Goal: Information Seeking & Learning: Learn about a topic

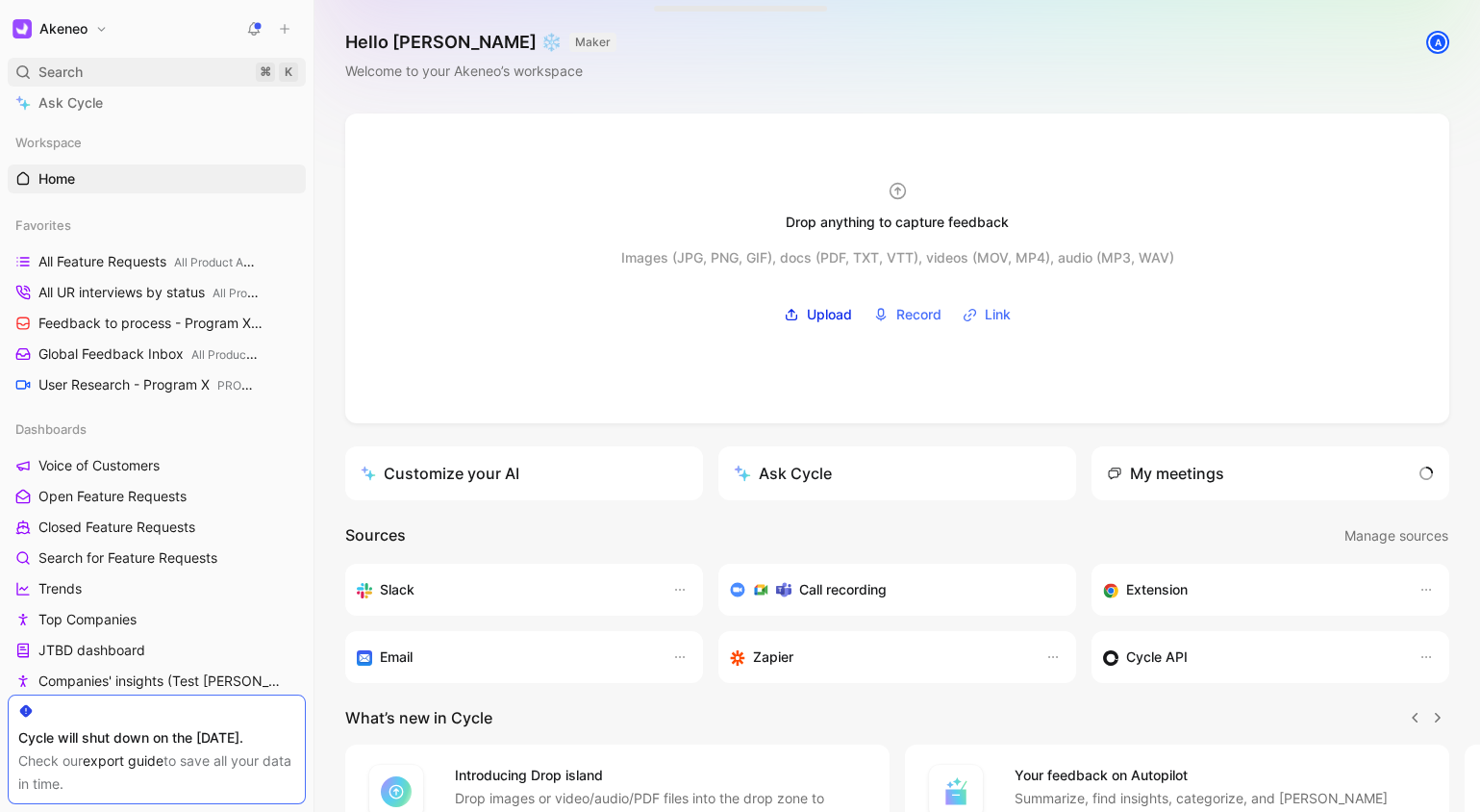
click at [121, 63] on div "Search ⌘ K" at bounding box center [157, 72] width 298 height 29
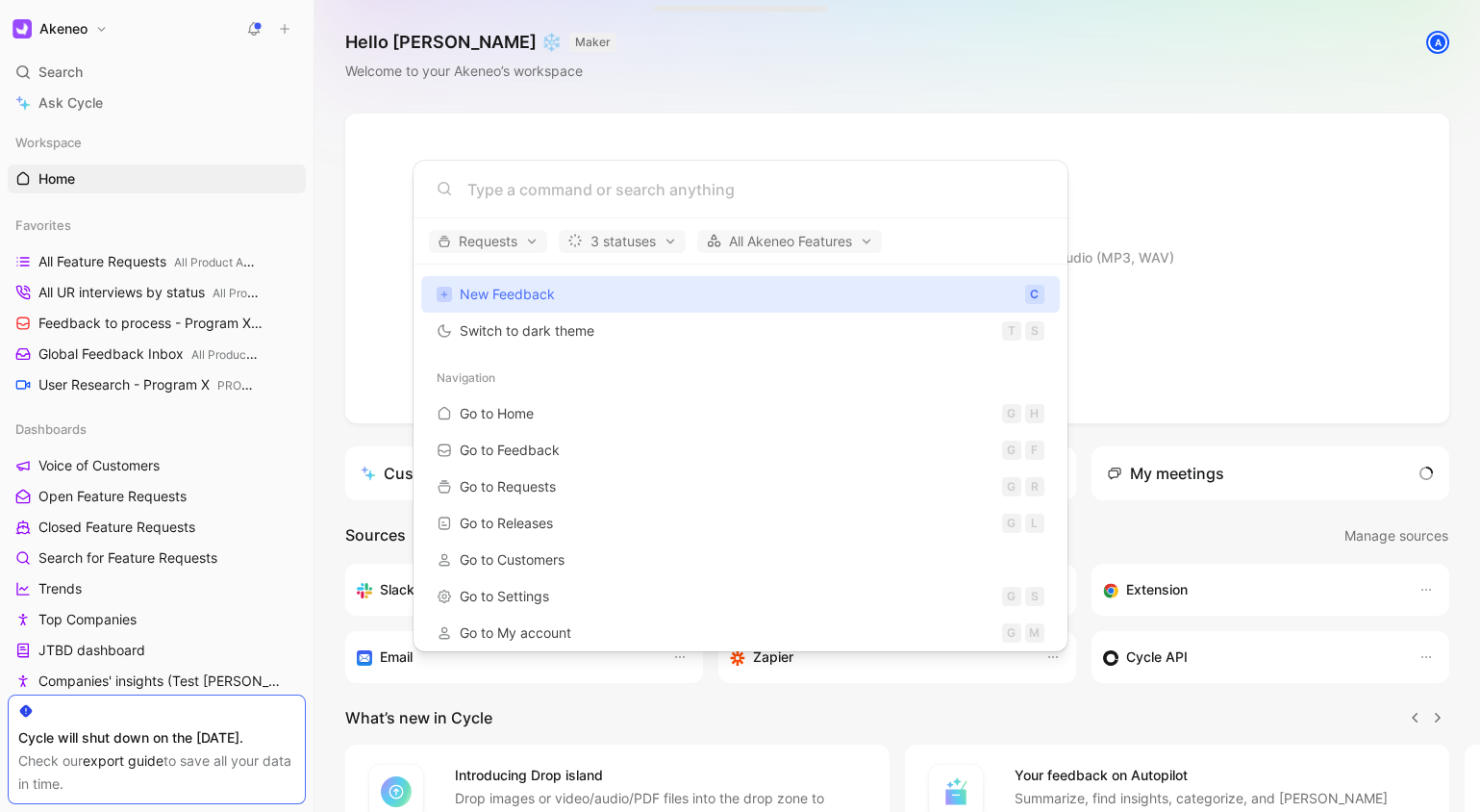
click at [118, 63] on body "Akeneo Search ⌘ K Ask Cycle Workspace Home G then H Favorites All Feature Reque…" at bounding box center [740, 406] width 1480 height 812
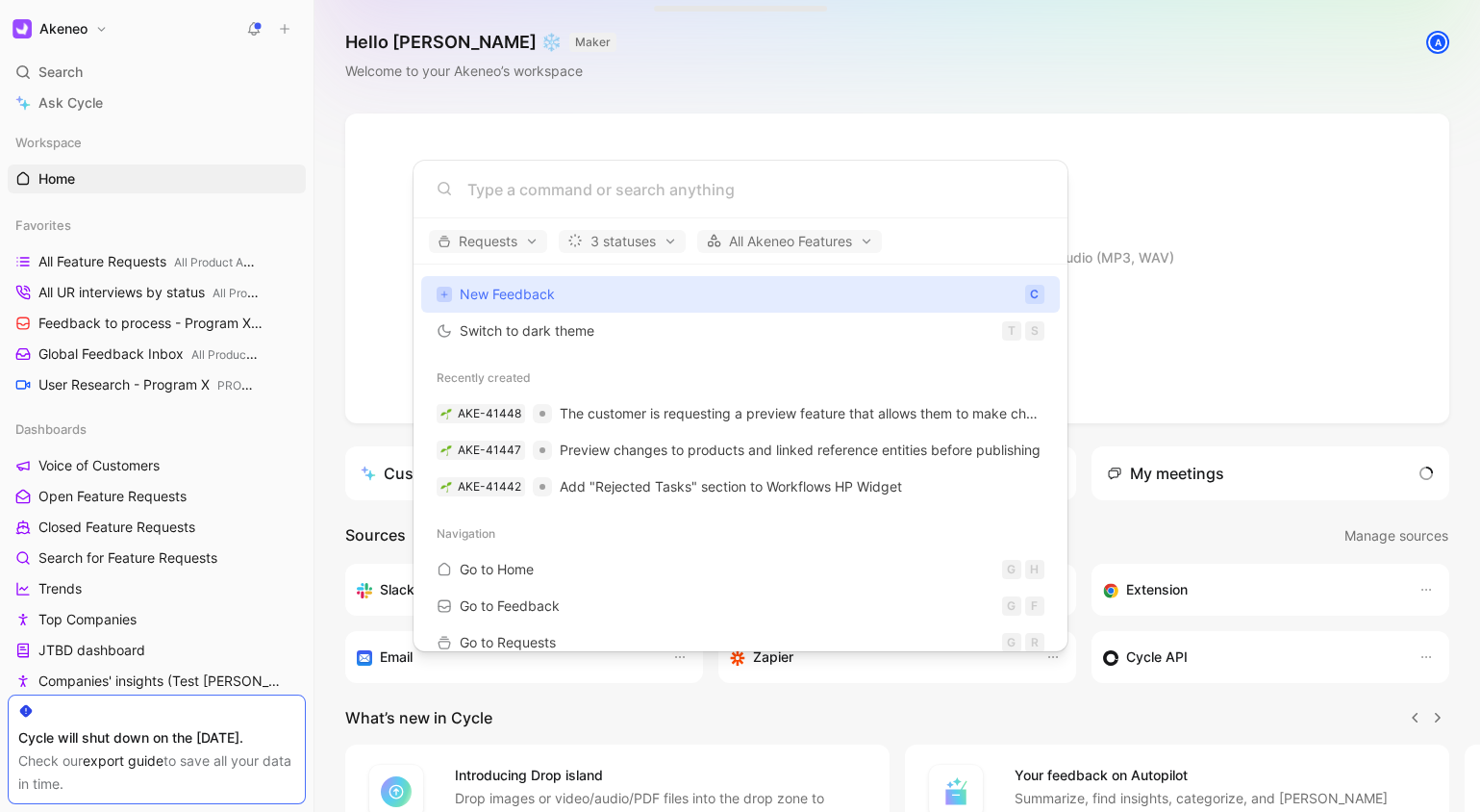
click at [122, 70] on div "Search ⌘ K" at bounding box center [157, 72] width 298 height 29
click at [548, 193] on input at bounding box center [755, 189] width 577 height 23
drag, startPoint x: 210, startPoint y: 468, endPoint x: 211, endPoint y: 481, distance: 12.5
click at [210, 468] on body "Akeneo Search ⌘ K Ask Cycle Workspace Home G then H Favorites All Feature Reque…" at bounding box center [740, 406] width 1480 height 812
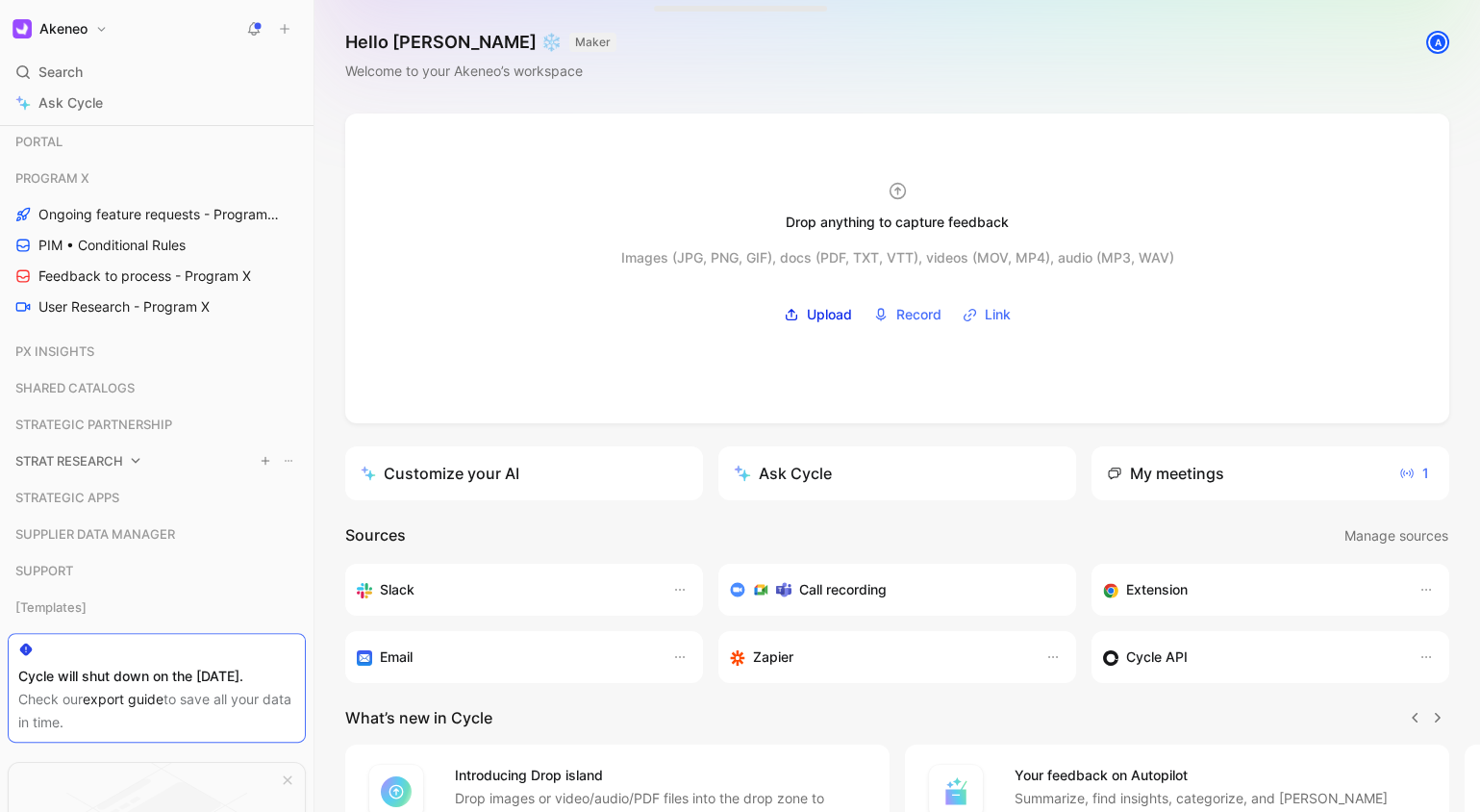
scroll to position [1395, 0]
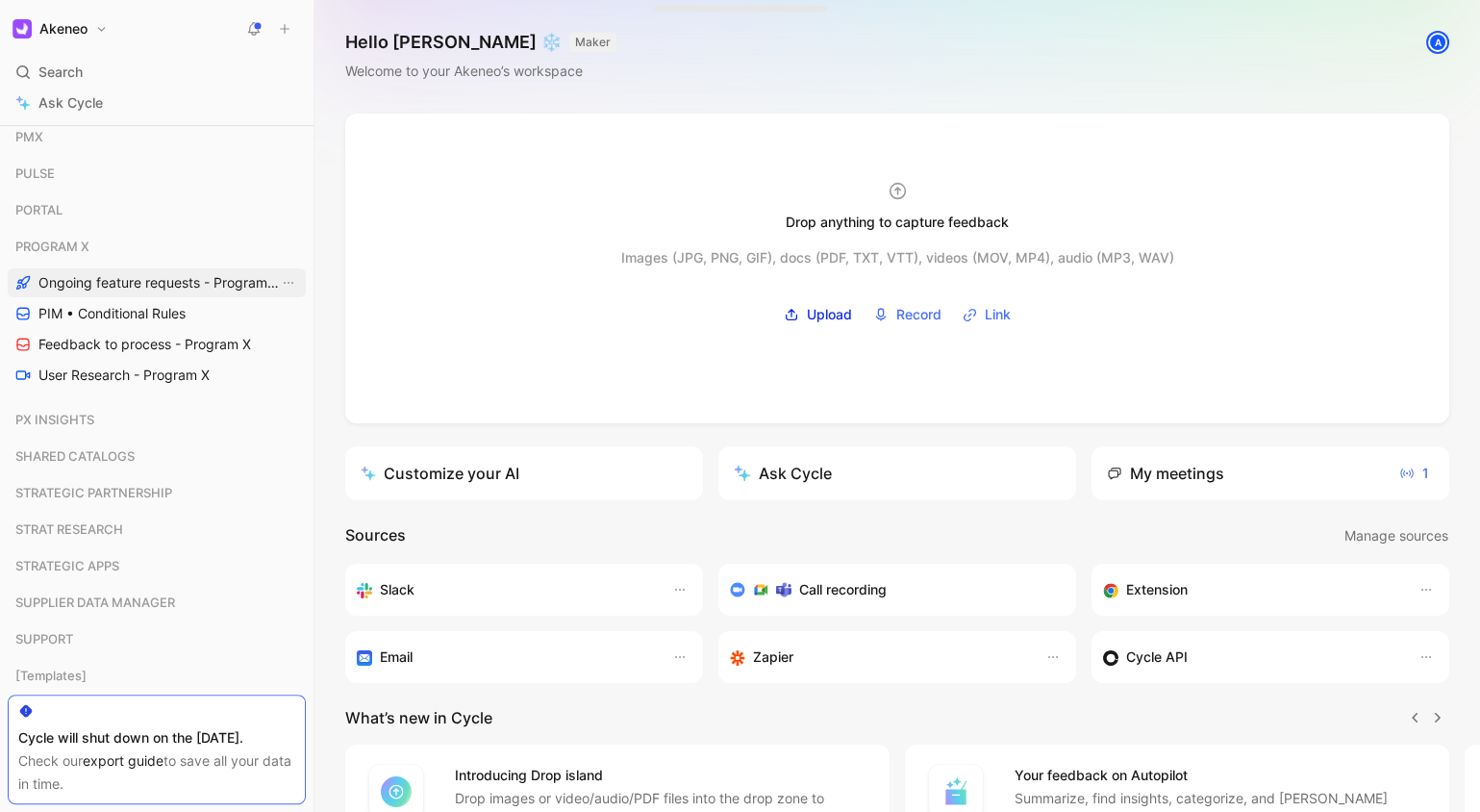
click at [172, 278] on span "Ongoing feature requests - Program X" at bounding box center [158, 282] width 240 height 19
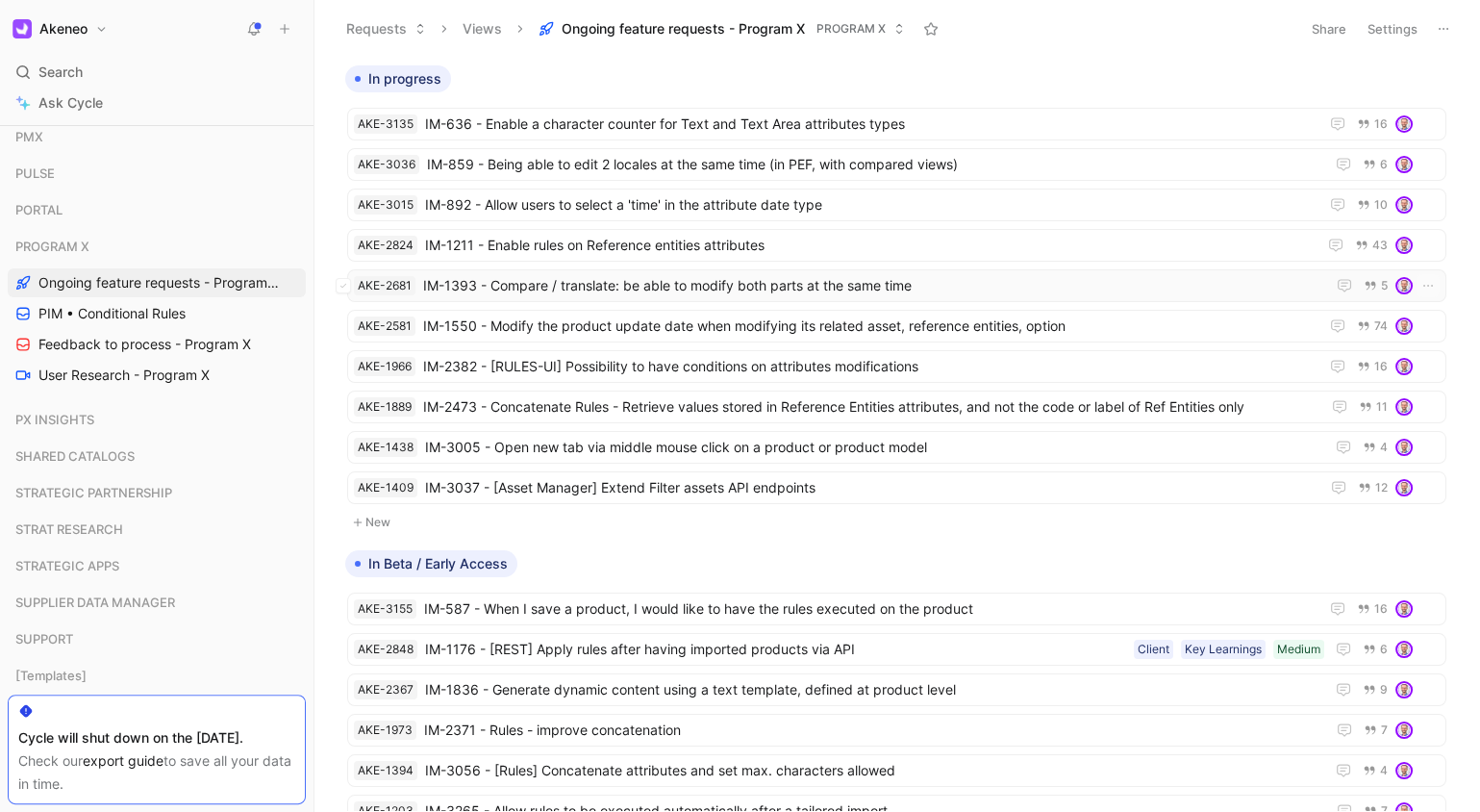
click at [693, 287] on span "IM-1393 - Compare / translate: be able to modify both parts at the same time" at bounding box center [870, 285] width 894 height 23
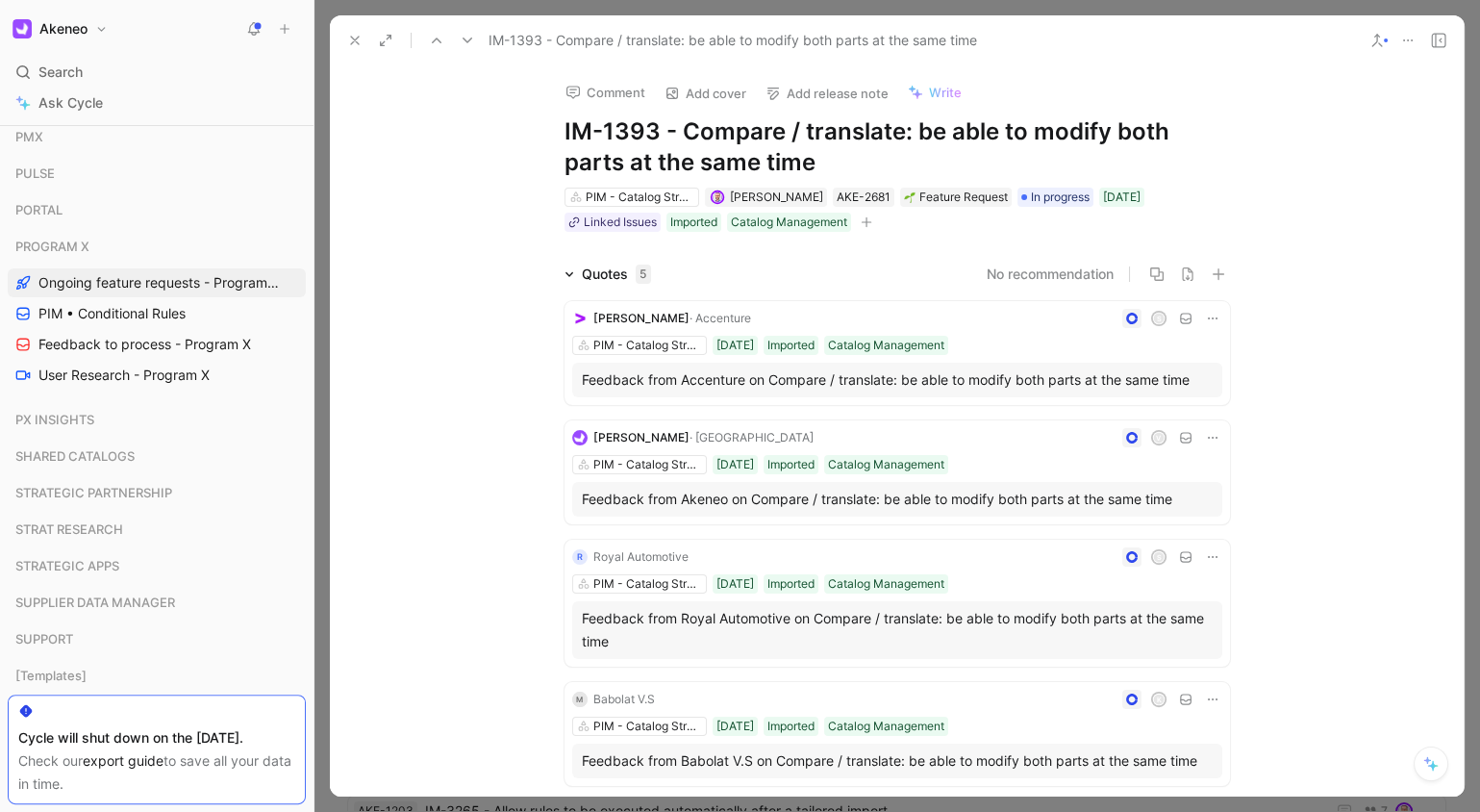
click at [472, 125] on div "Comment Add cover Add release note Write IM-1393 - Compare / translate: be able…" at bounding box center [897, 430] width 1134 height 731
click at [472, 124] on div "Comment Add cover Add release note Write IM-1393 - Compare / translate: be able…" at bounding box center [897, 430] width 1134 height 731
click at [348, 38] on icon at bounding box center [354, 40] width 15 height 15
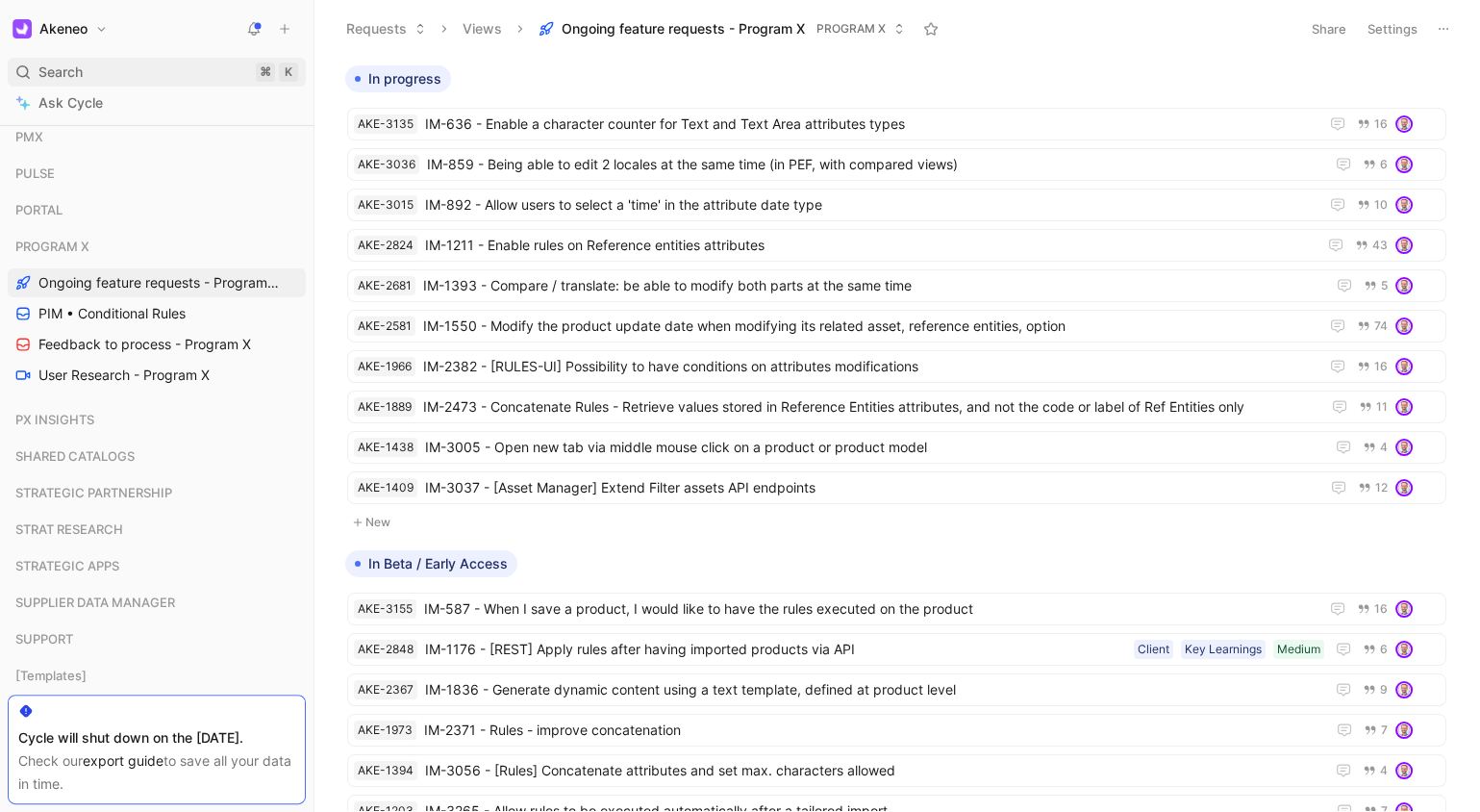
click at [103, 62] on div "Search ⌘ K" at bounding box center [157, 72] width 298 height 29
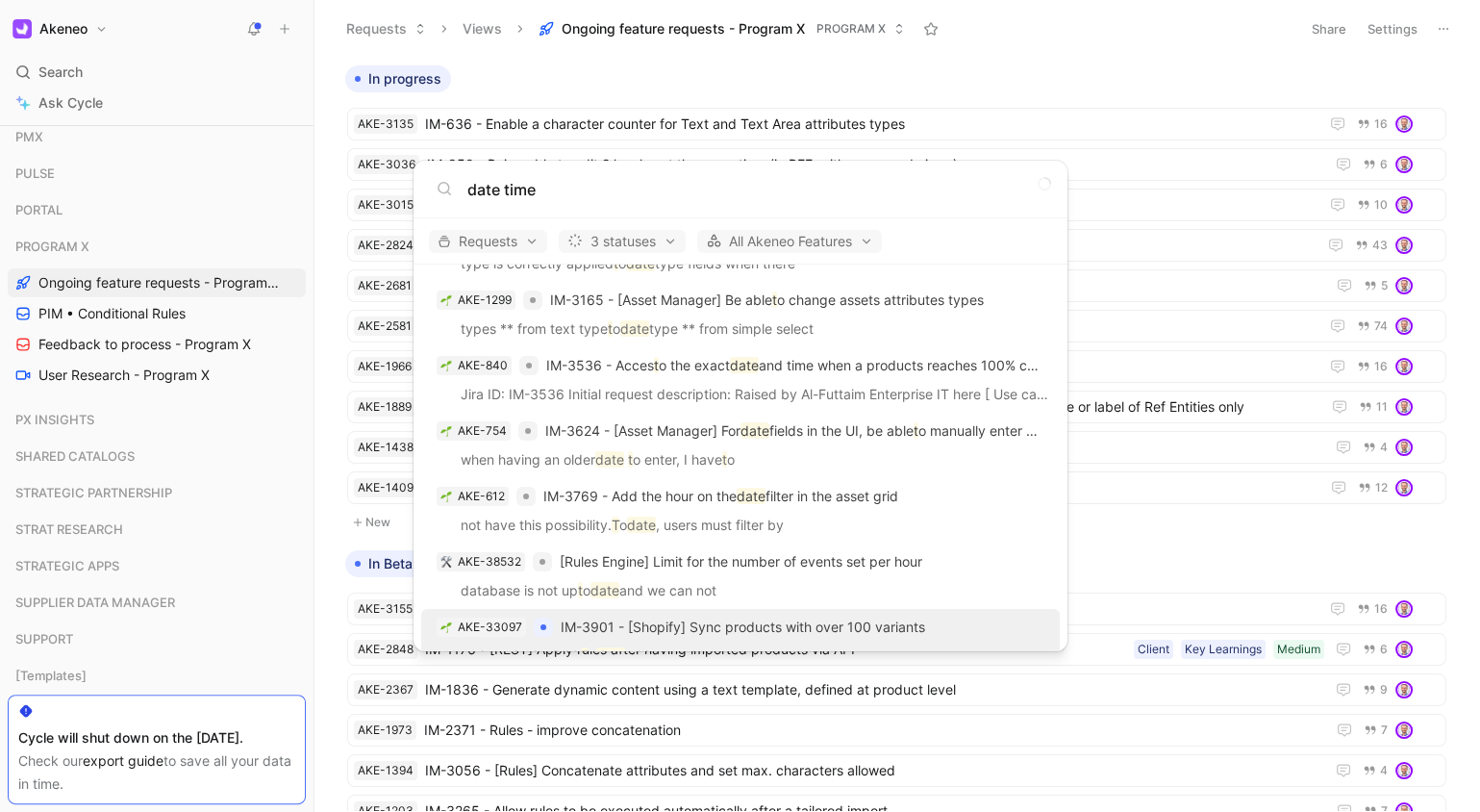
scroll to position [953, 0]
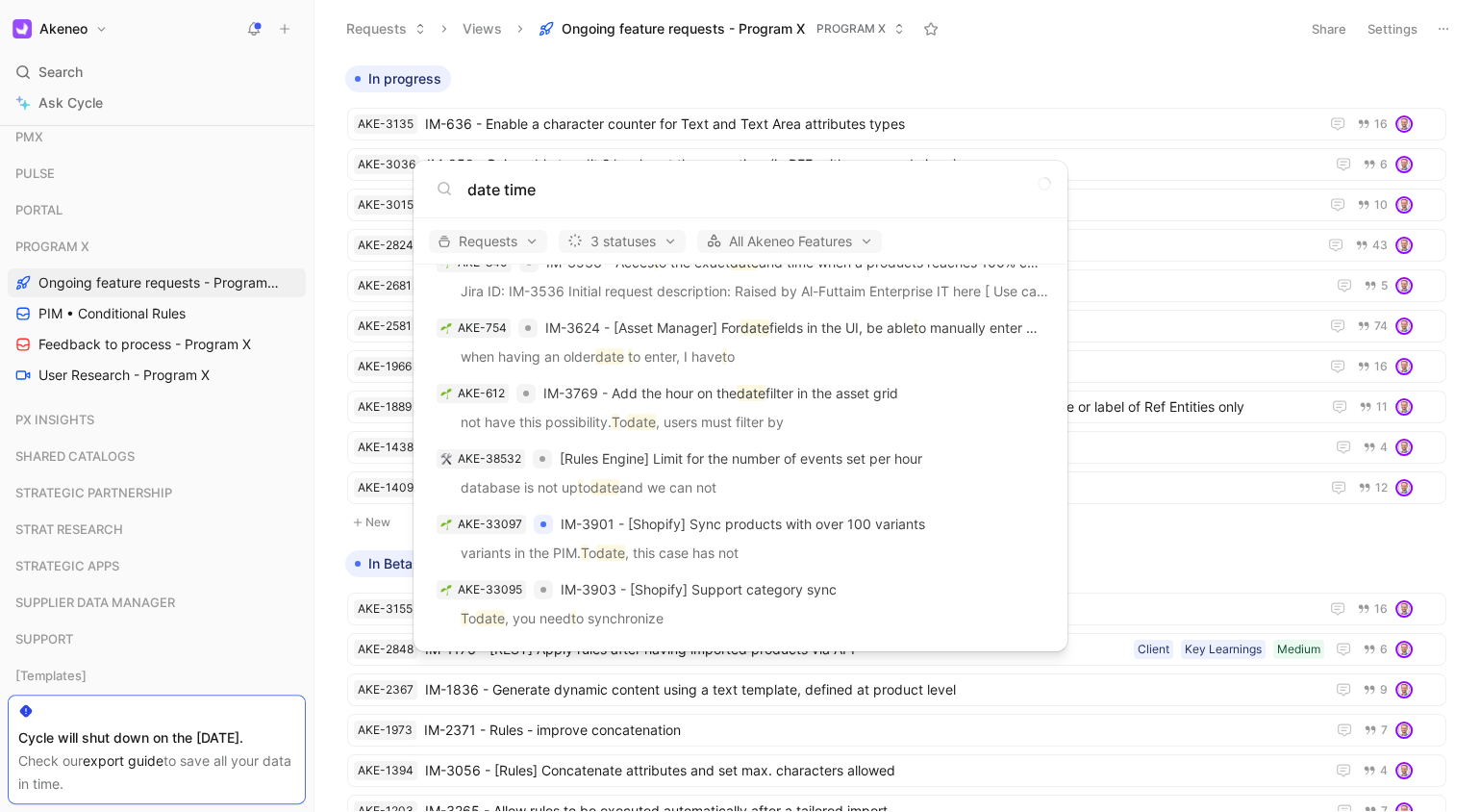
type input "date time"
click at [1171, 81] on body "Akeneo Search ⌘ K Ask Cycle Workspace Favorites All Feature Requests All Produc…" at bounding box center [740, 406] width 1480 height 812
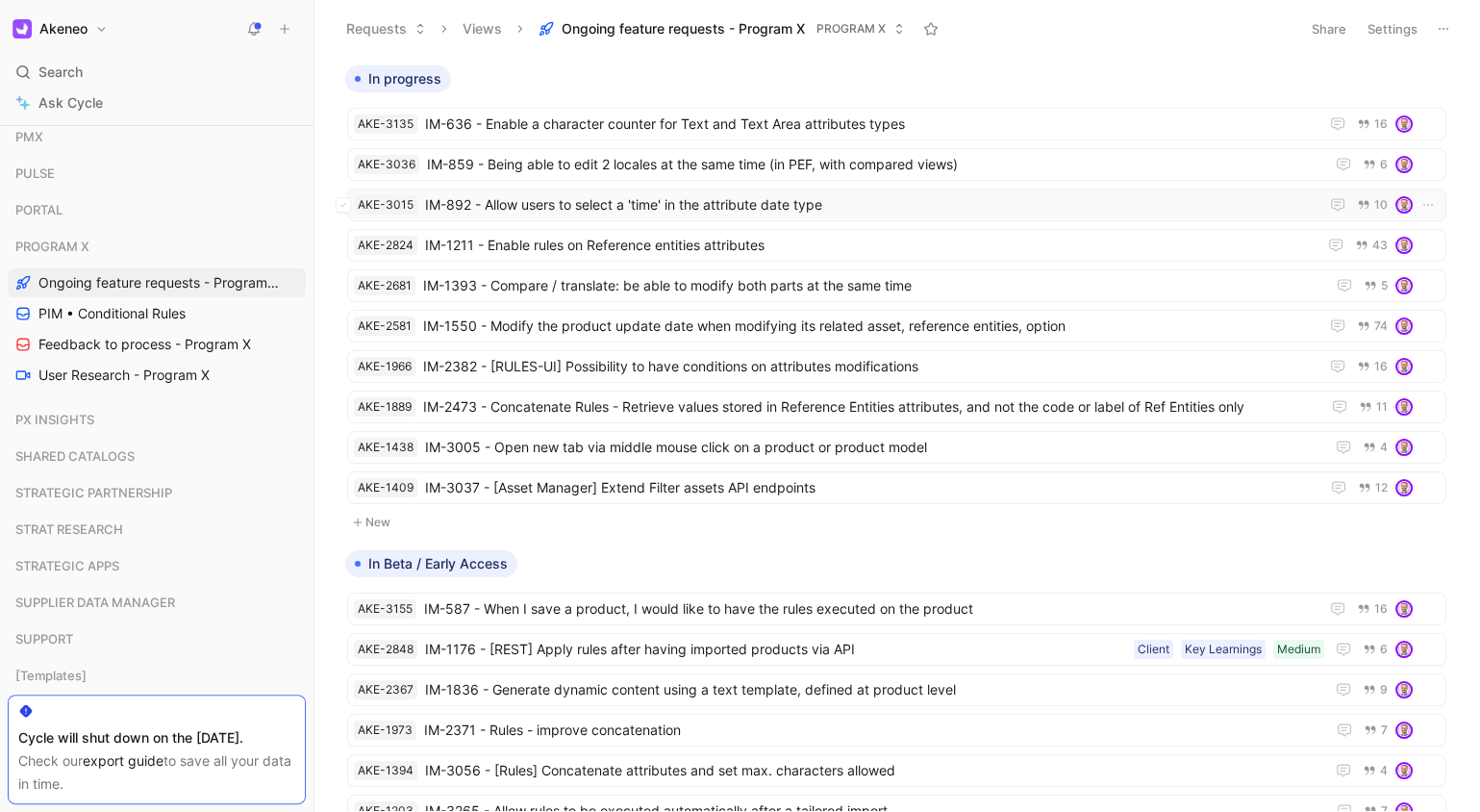
click at [764, 198] on span "IM-892 - Allow users to select a 'time' in the attribute date type" at bounding box center [868, 204] width 886 height 23
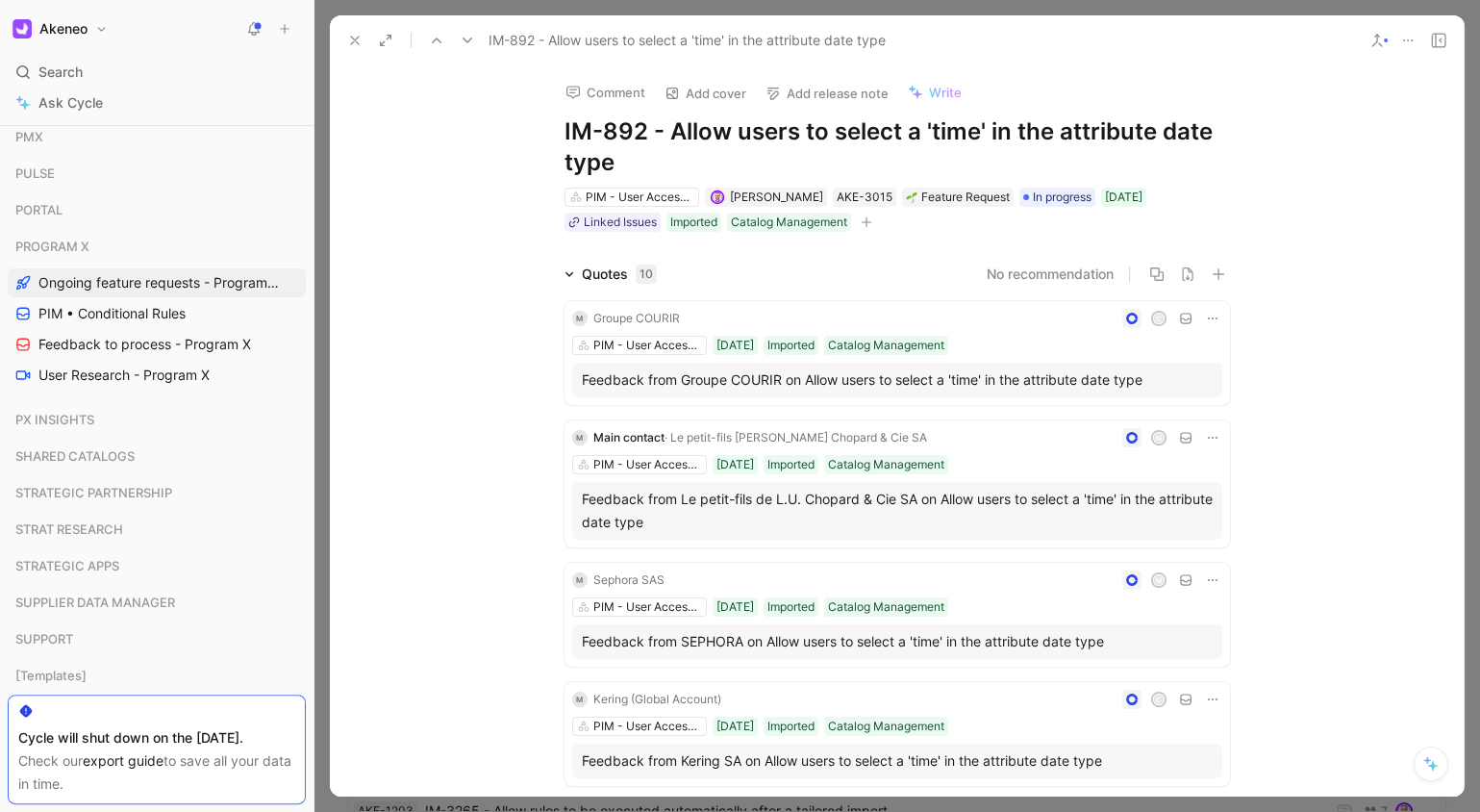
scroll to position [275, 0]
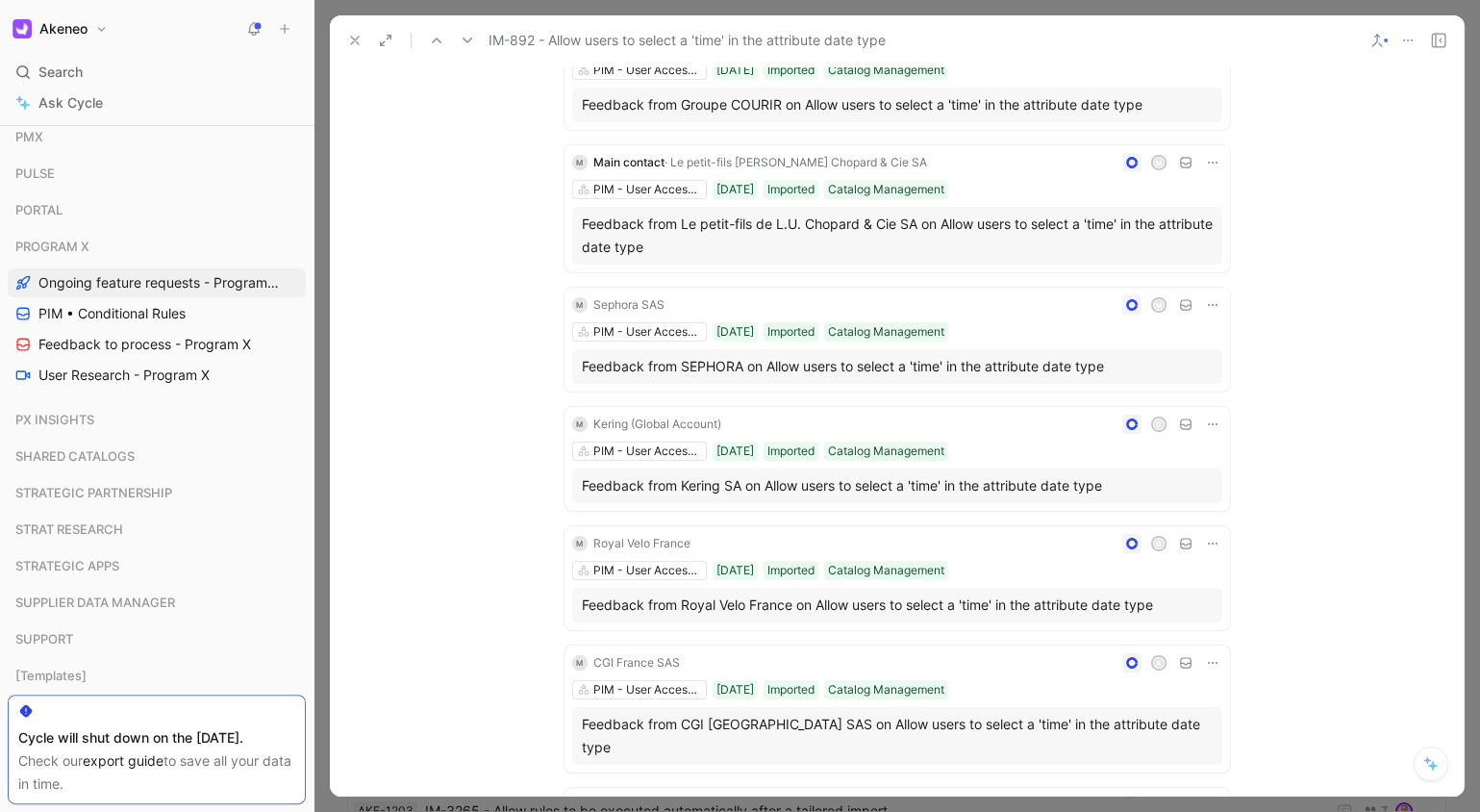
click at [426, 379] on div "Quotes 10 No recommendation M Groupe COURIR C PIM - User Access Management & AC…" at bounding box center [897, 621] width 1134 height 1269
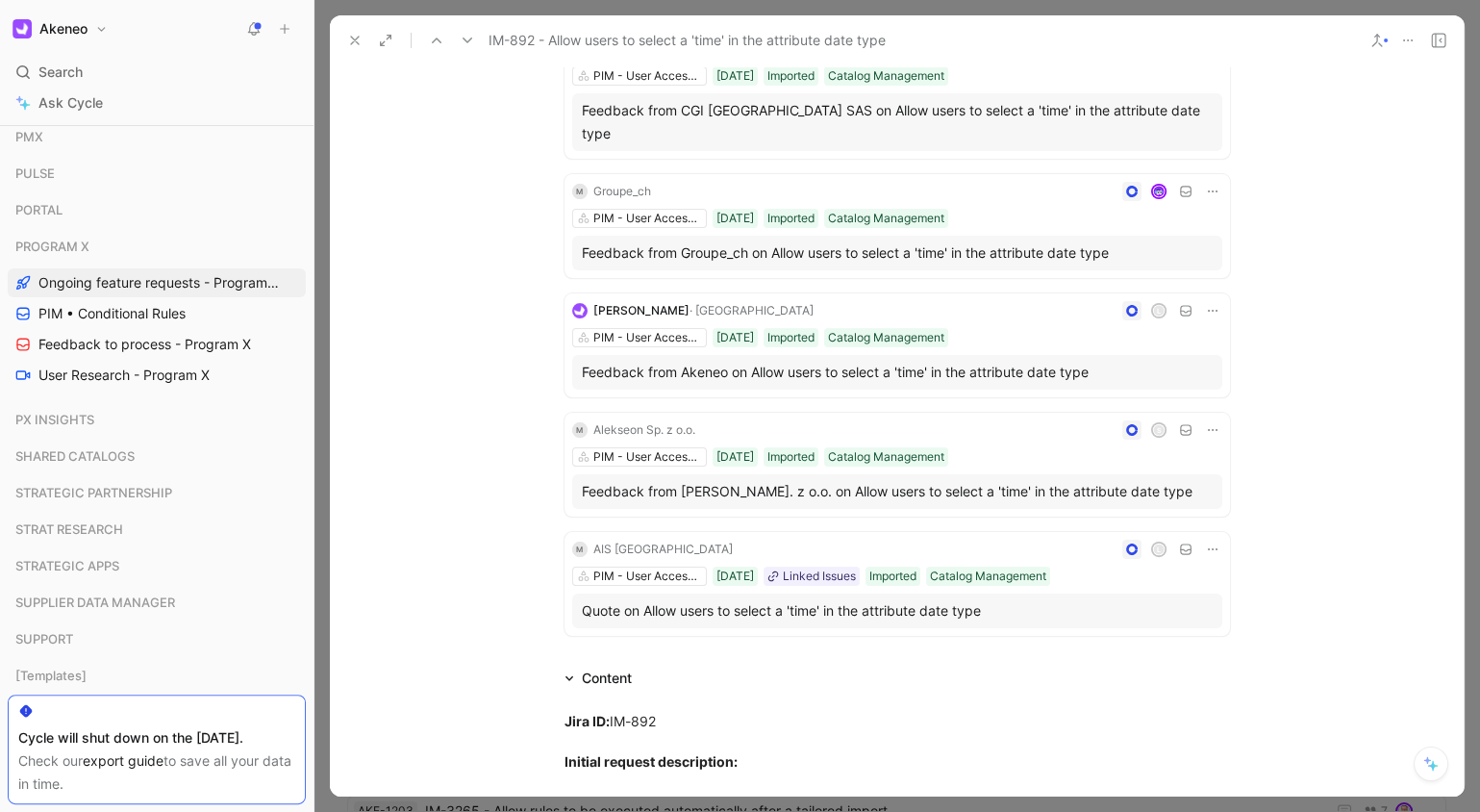
scroll to position [998, 0]
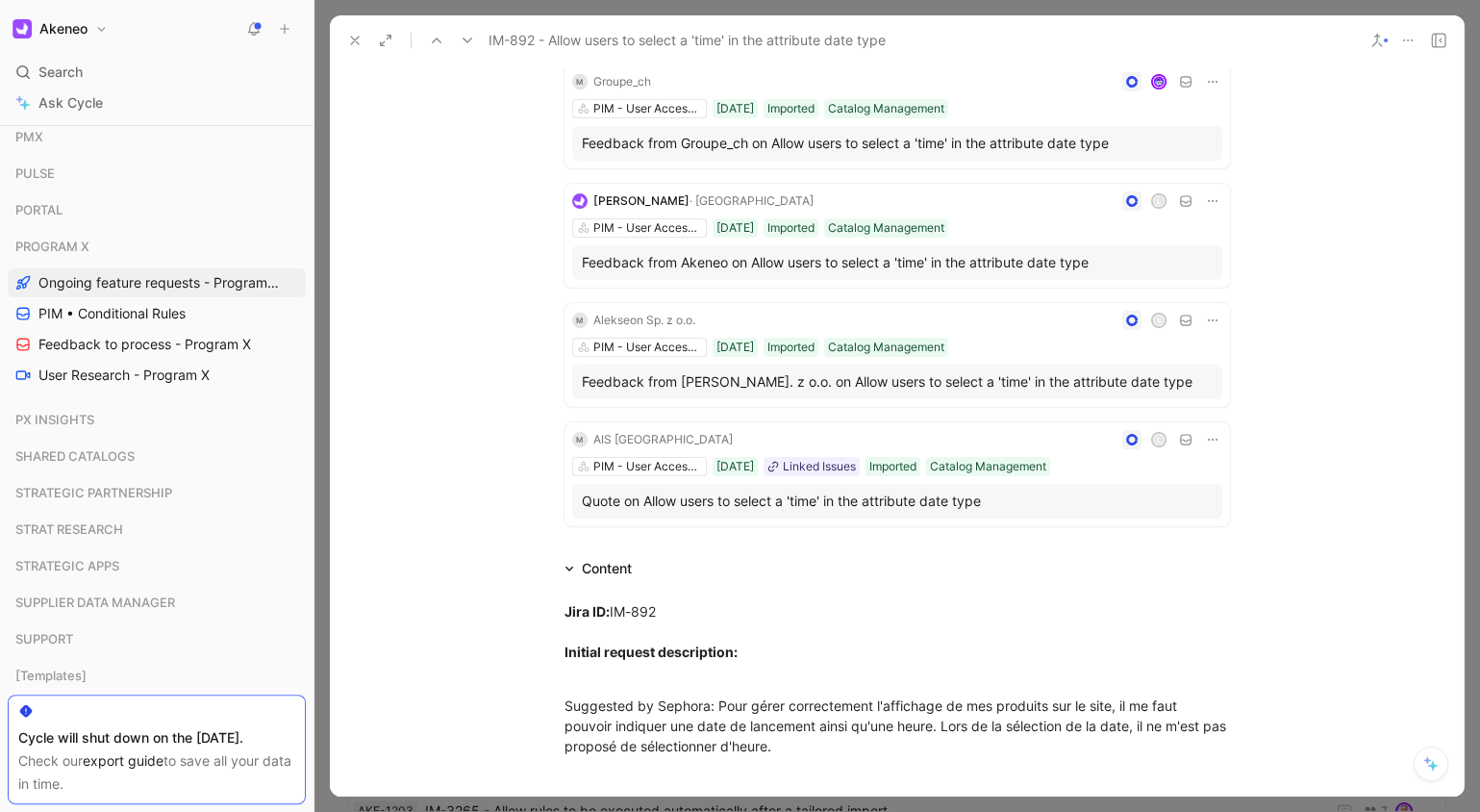
click at [1467, 13] on div at bounding box center [897, 406] width 1166 height 812
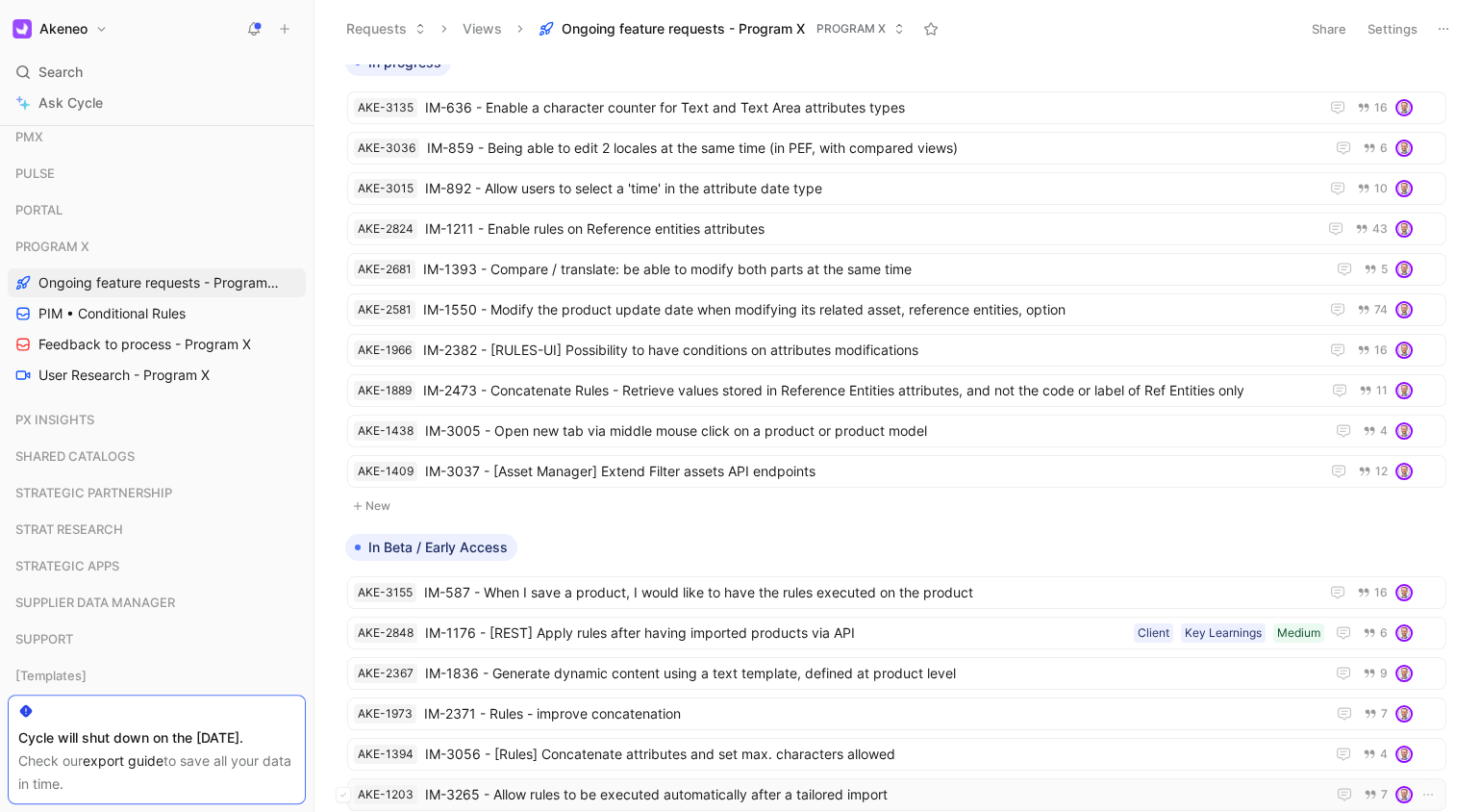
scroll to position [3, 0]
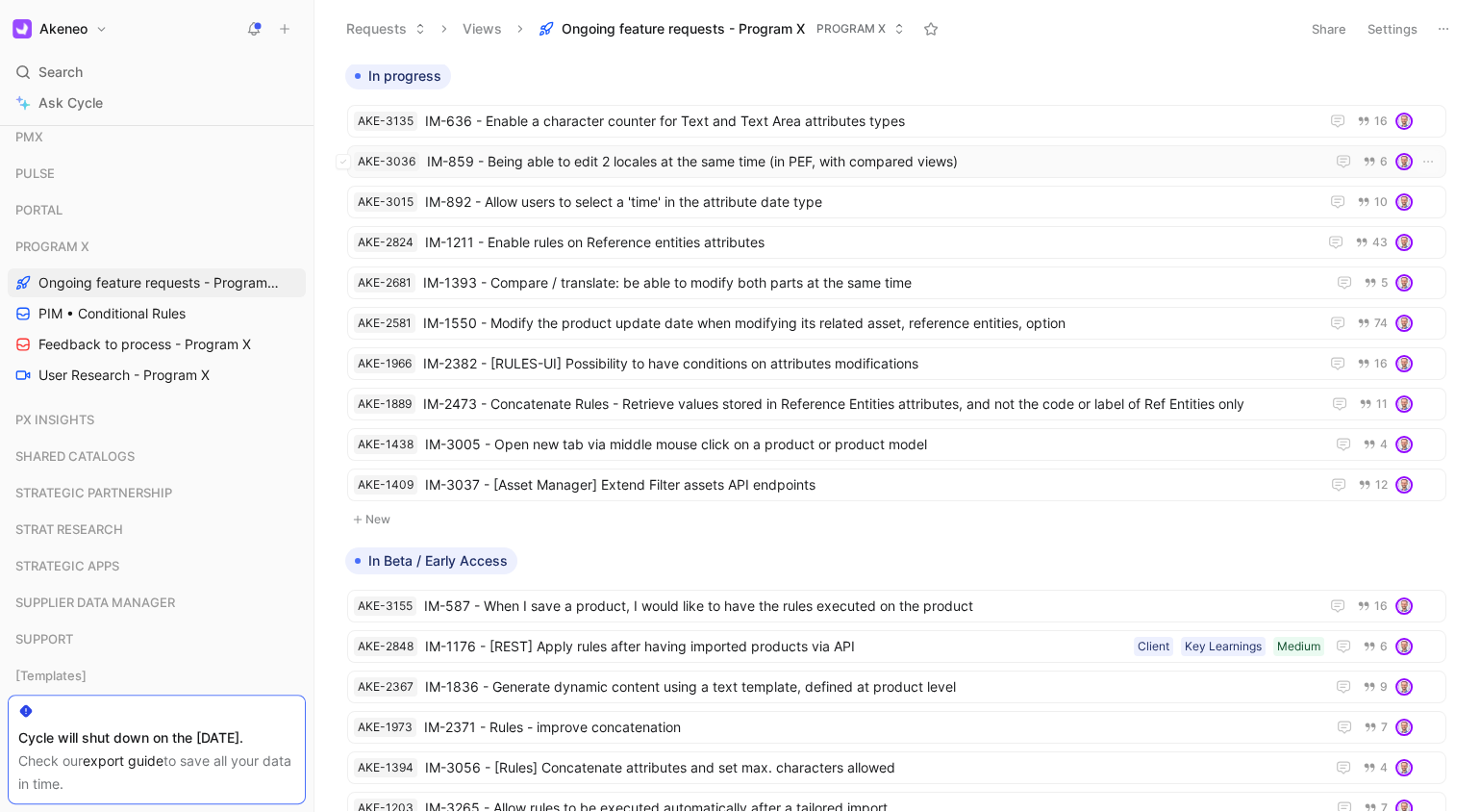
click at [713, 162] on span "IM-859 - Being able to edit 2 locales at the same time (in PEF, with compared v…" at bounding box center [872, 161] width 890 height 23
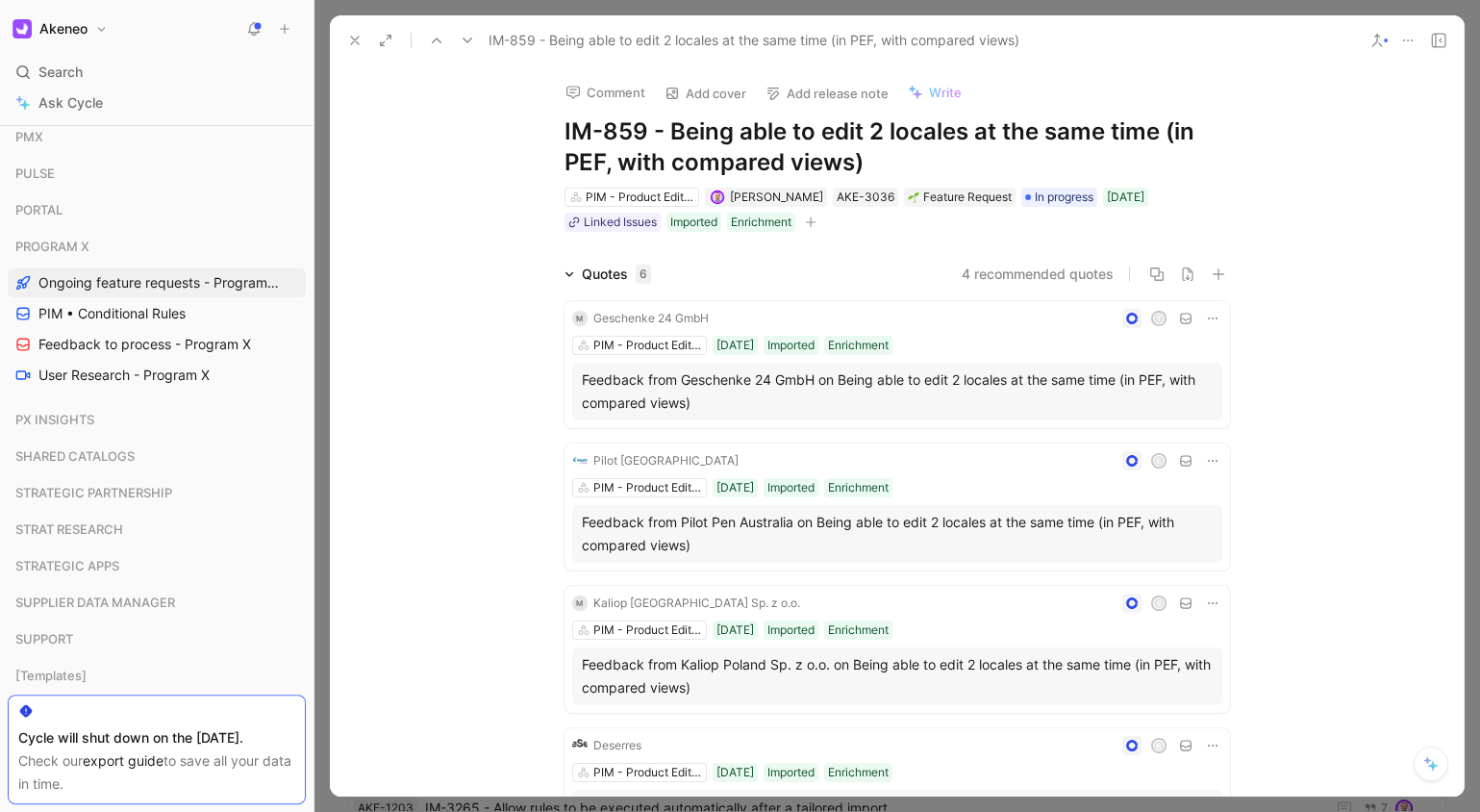
click at [351, 42] on use at bounding box center [355, 41] width 8 height 8
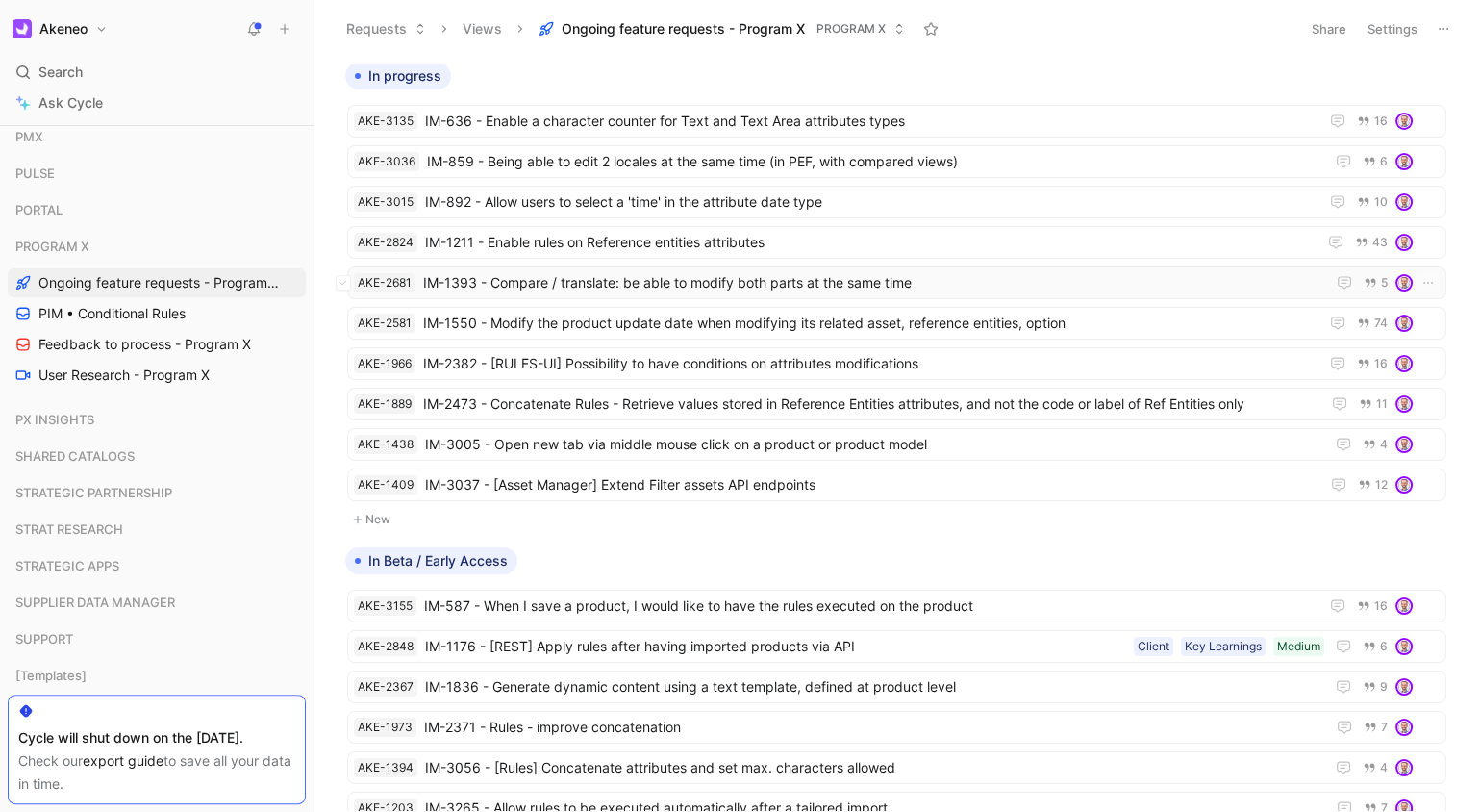
click at [667, 271] on span "IM-1393 - Compare / translate: be able to modify both parts at the same time" at bounding box center [870, 282] width 894 height 23
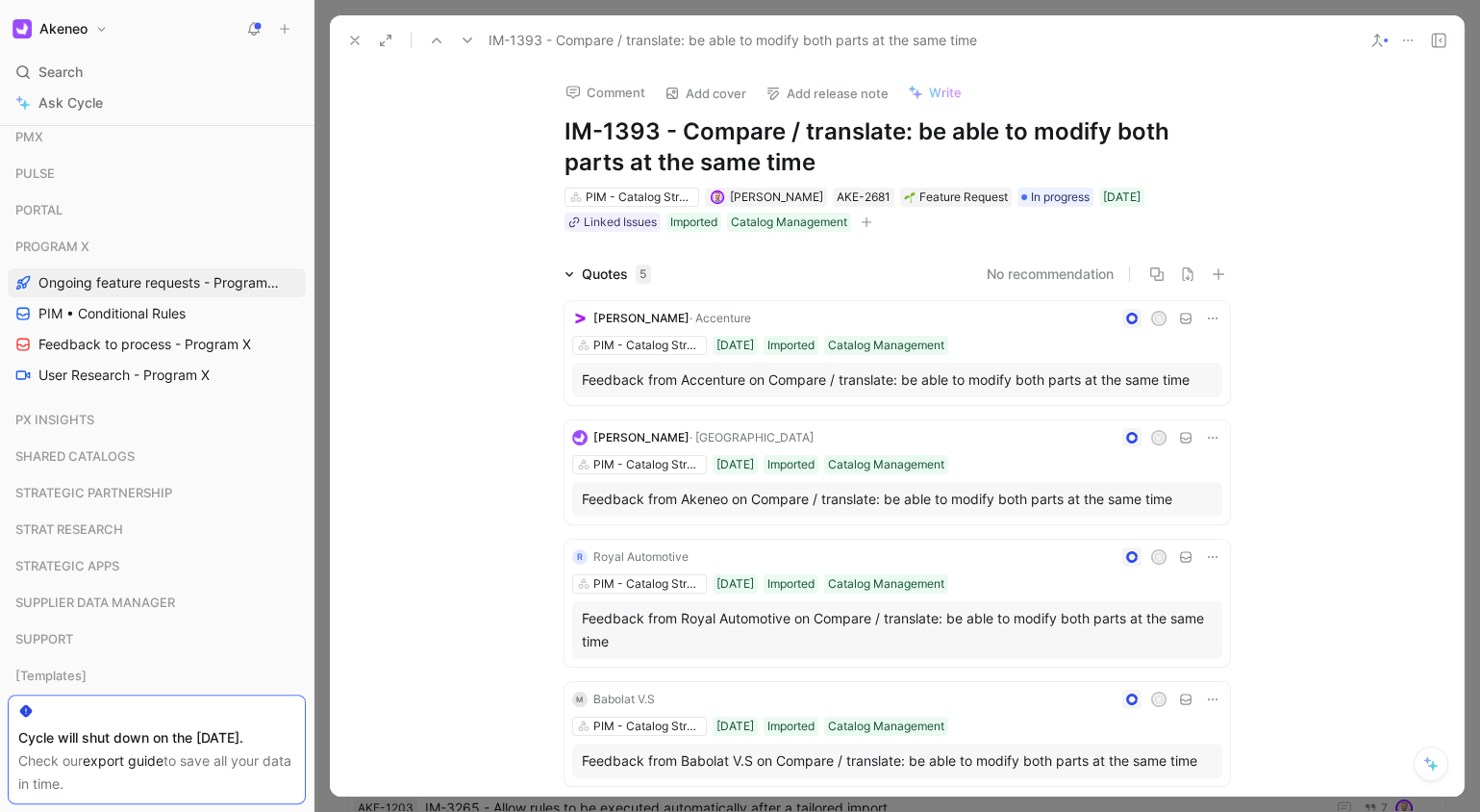
click at [350, 33] on icon at bounding box center [354, 40] width 15 height 15
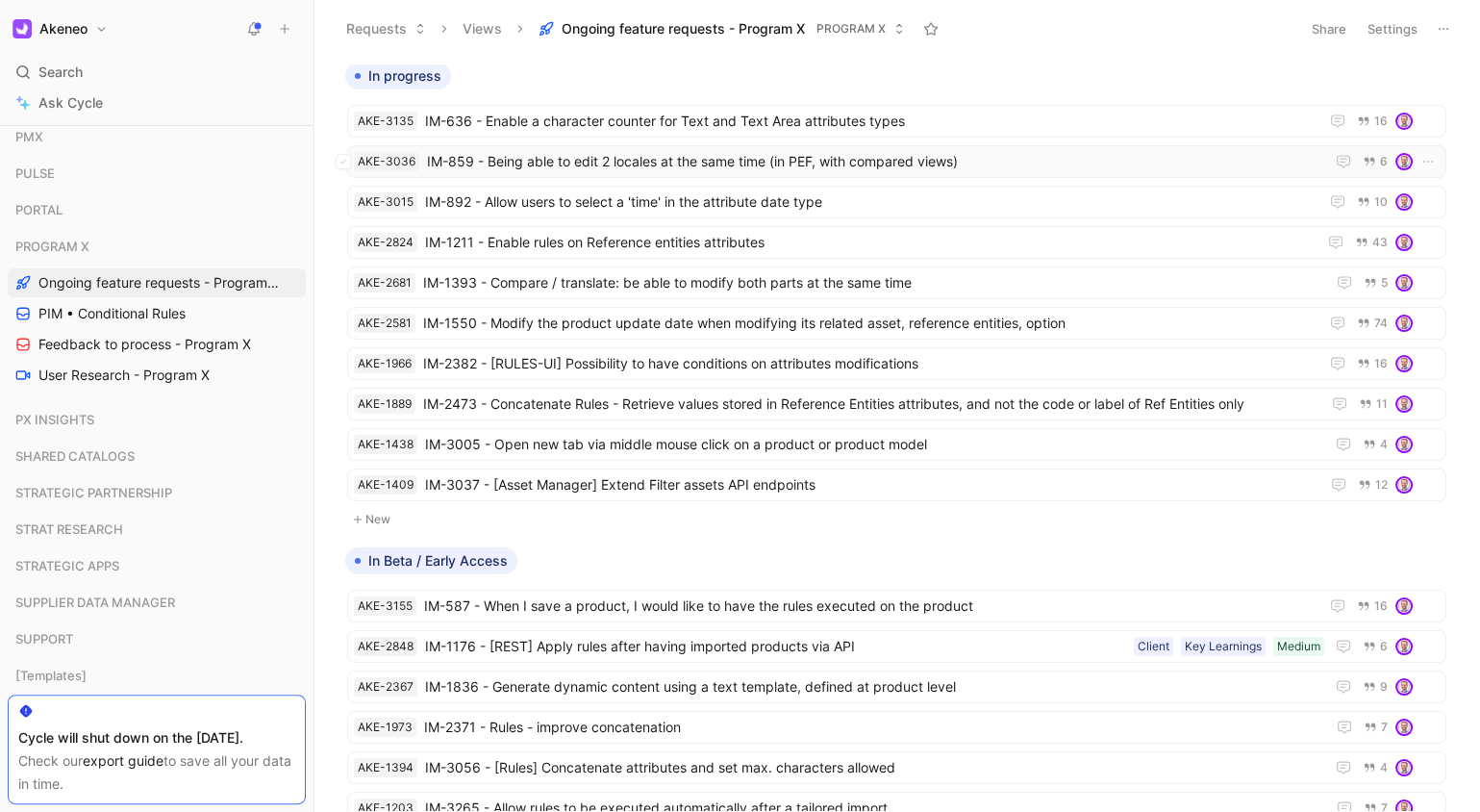
click at [660, 158] on span "IM-859 - Being able to edit 2 locales at the same time (in PEF, with compared v…" at bounding box center [872, 161] width 890 height 23
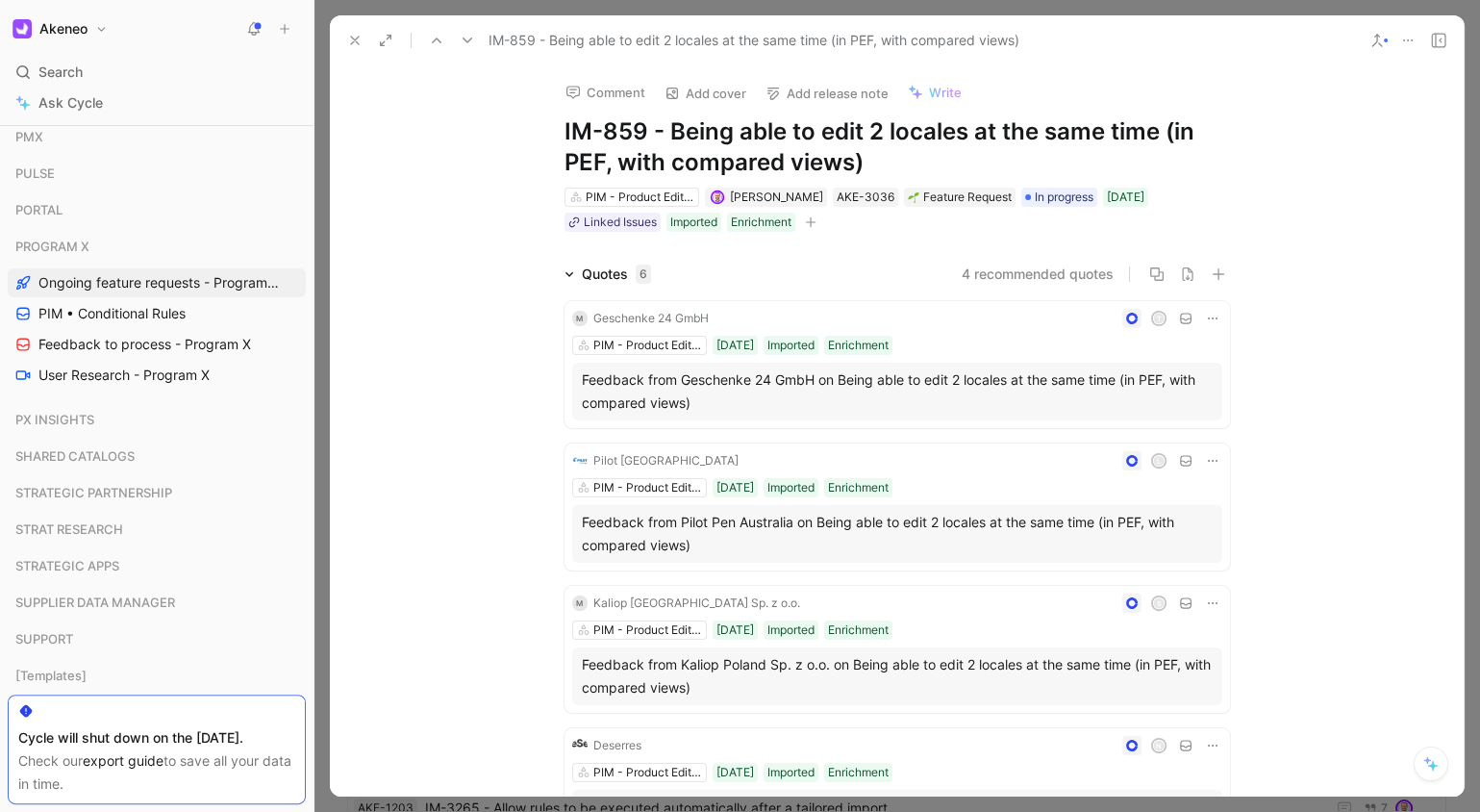
scroll to position [13, 0]
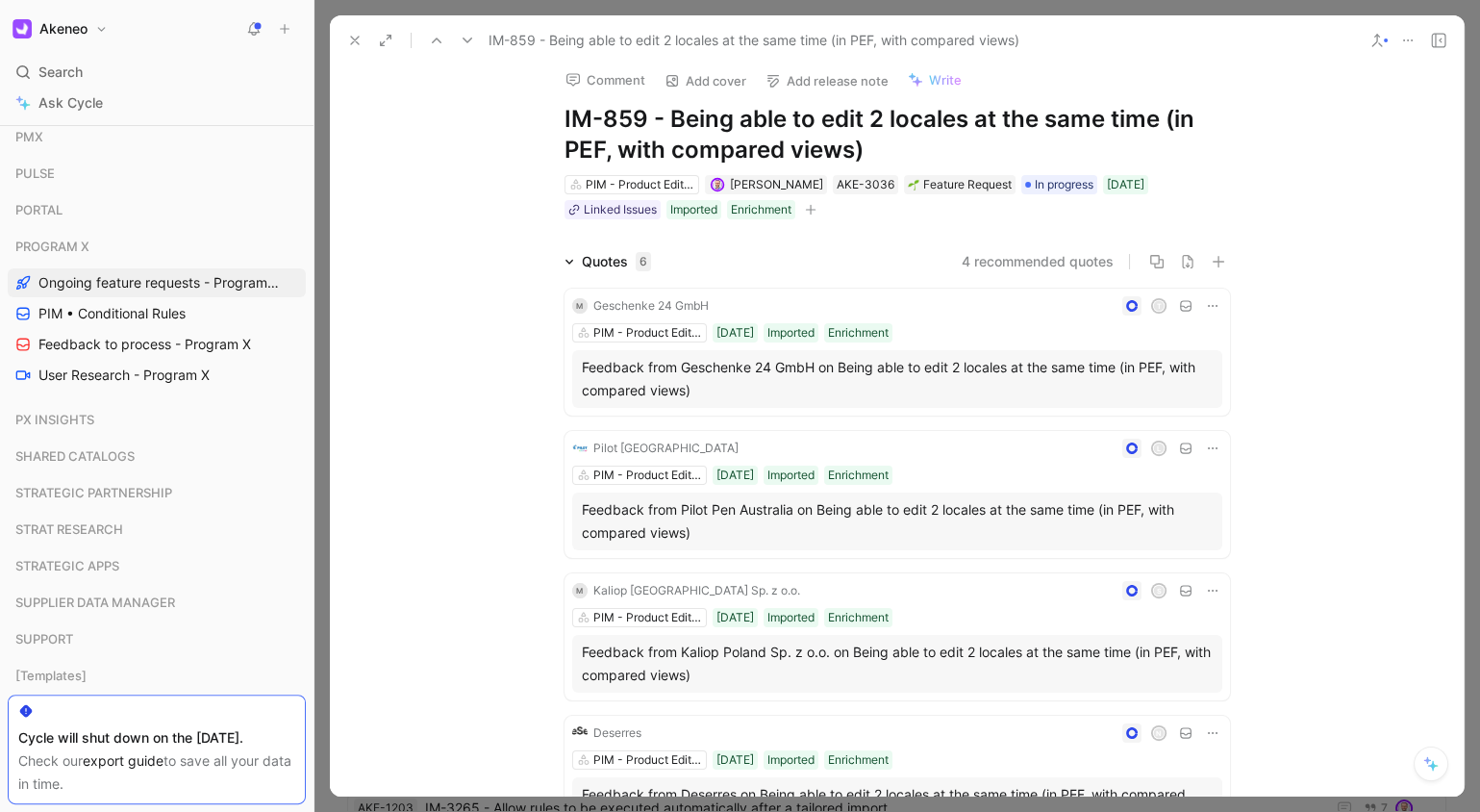
click at [528, 363] on div "M Geschenke 24 GmbH T PIM - Product Edit Form (PEF) [DATE] Imported Enrichment …" at bounding box center [897, 704] width 739 height 862
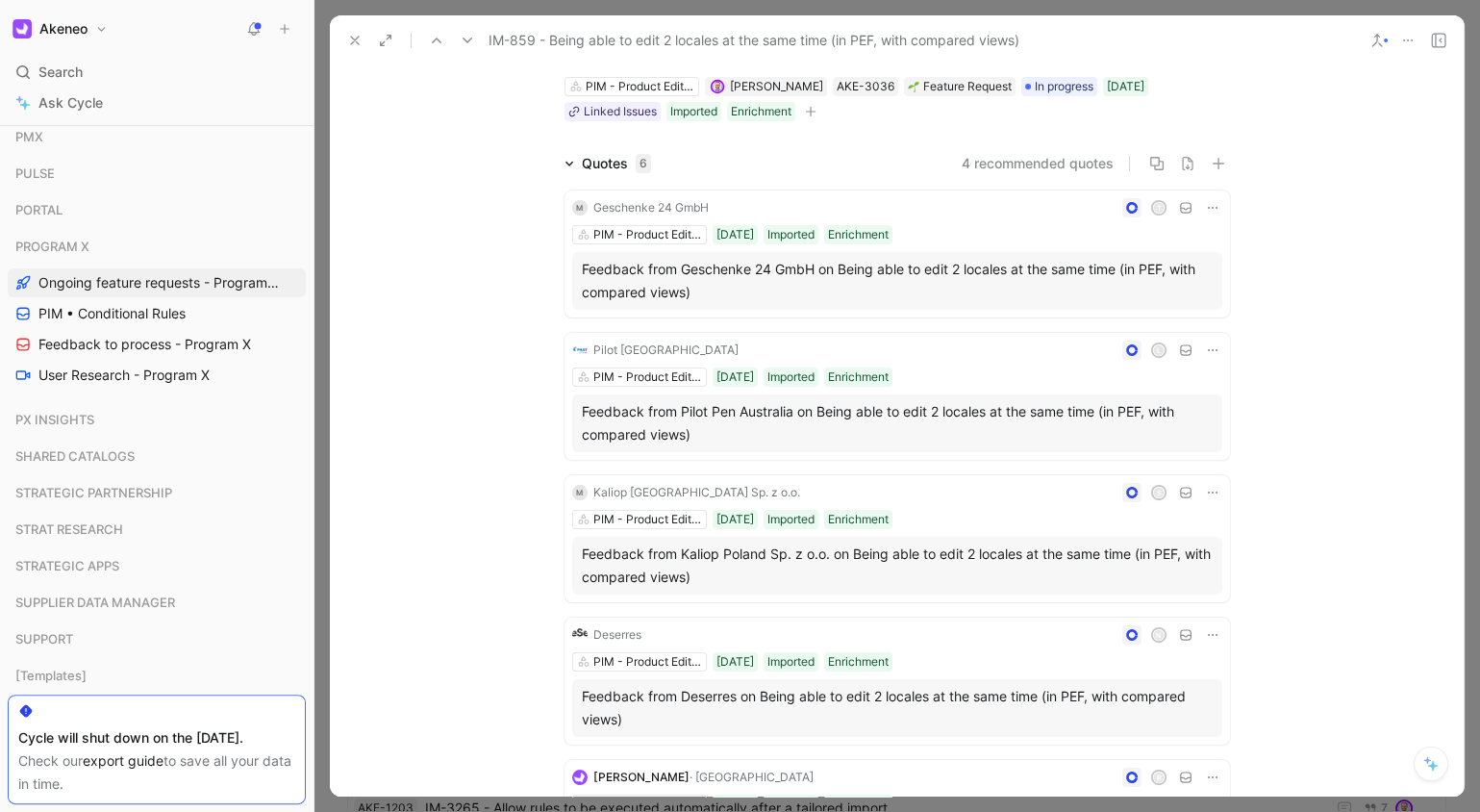
click at [745, 625] on div "N" at bounding box center [935, 634] width 573 height 19
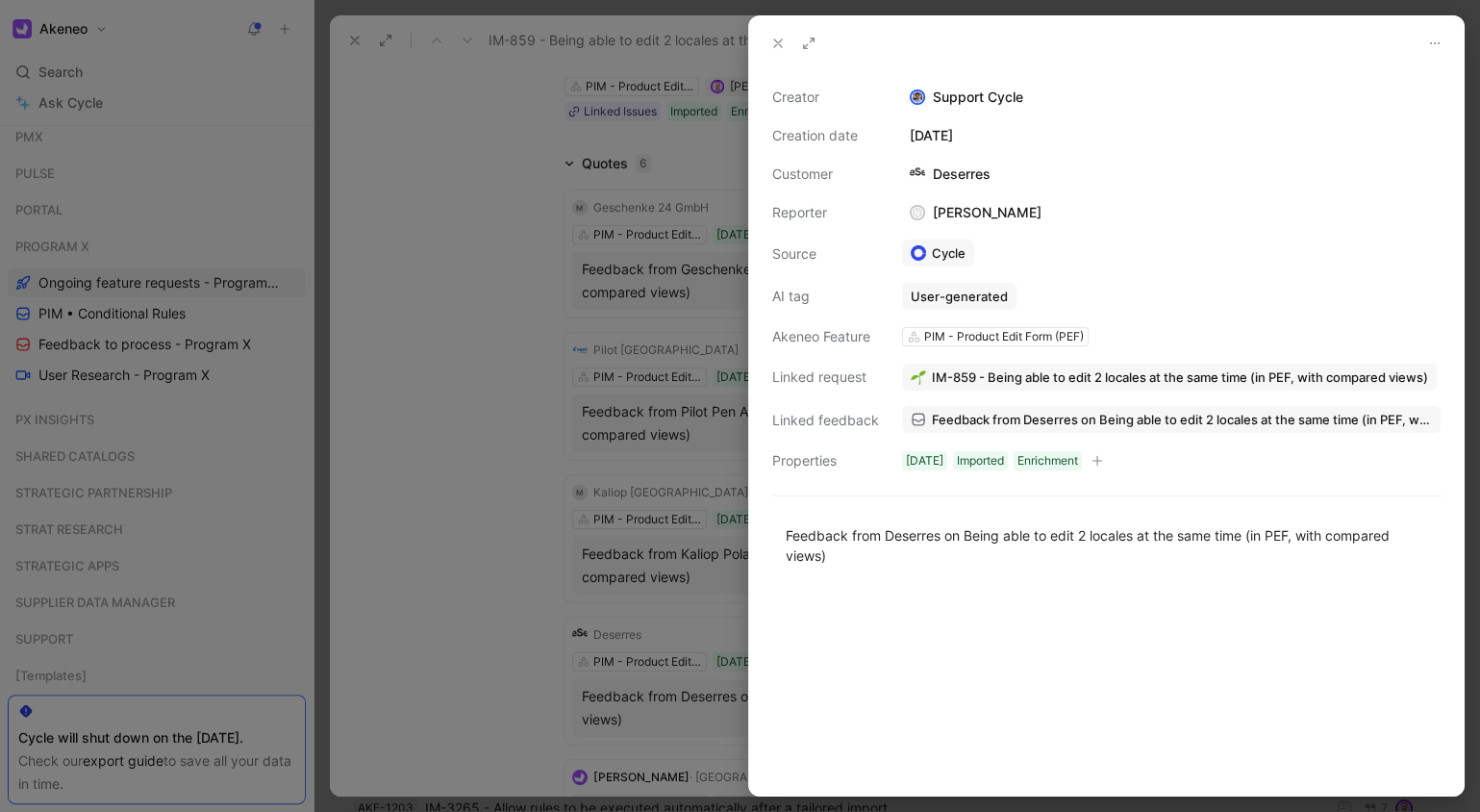
click at [953, 167] on div "Deserres" at bounding box center [950, 174] width 96 height 23
click at [972, 171] on div "Deserres" at bounding box center [950, 174] width 96 height 23
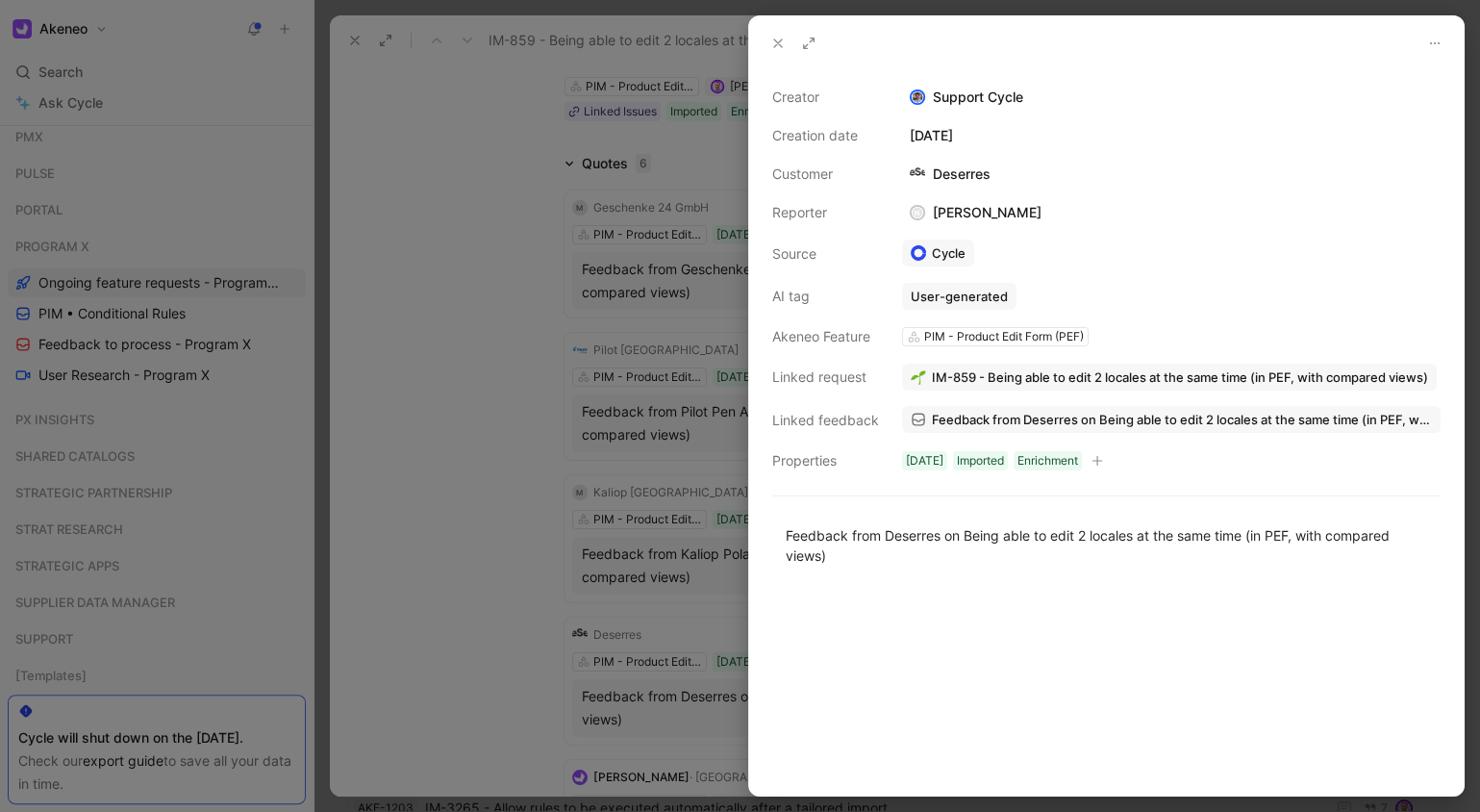
click at [976, 215] on div "N [PERSON_NAME]" at bounding box center [975, 212] width 147 height 23
